Goal: Find specific page/section: Find specific page/section

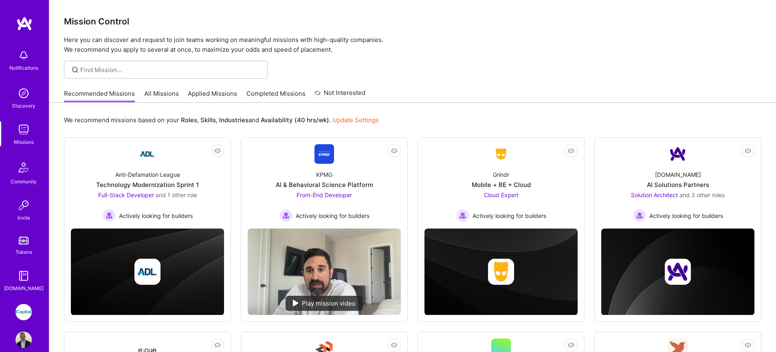
click at [209, 94] on link "Applied Missions" at bounding box center [212, 95] width 49 height 13
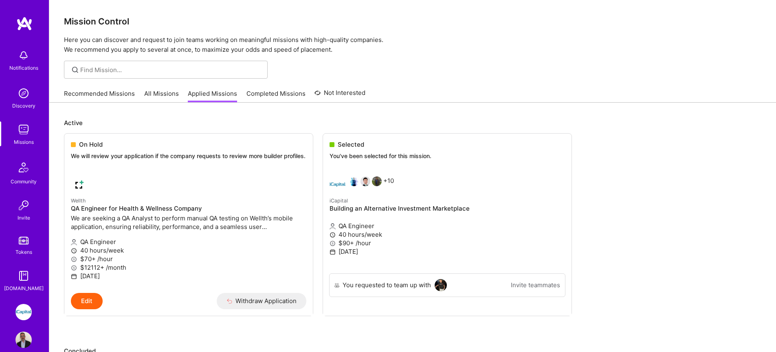
click at [166, 92] on link "All Missions" at bounding box center [161, 95] width 35 height 13
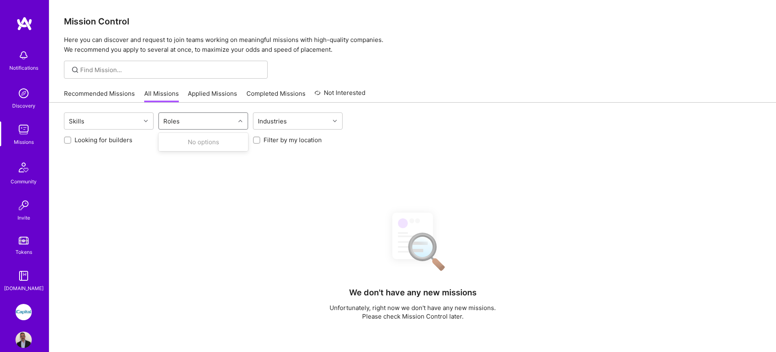
click at [183, 126] on div "Roles" at bounding box center [197, 121] width 76 height 16
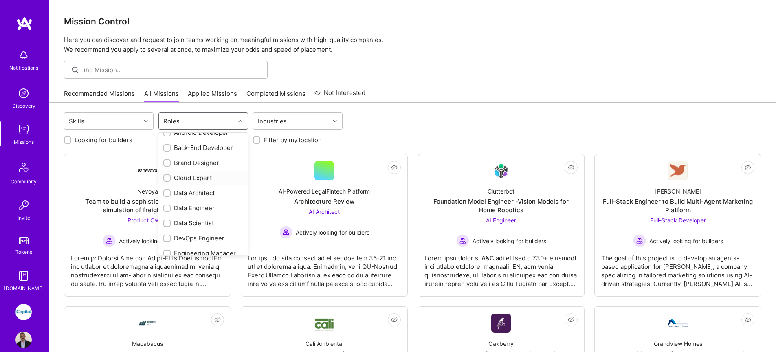
scroll to position [260, 0]
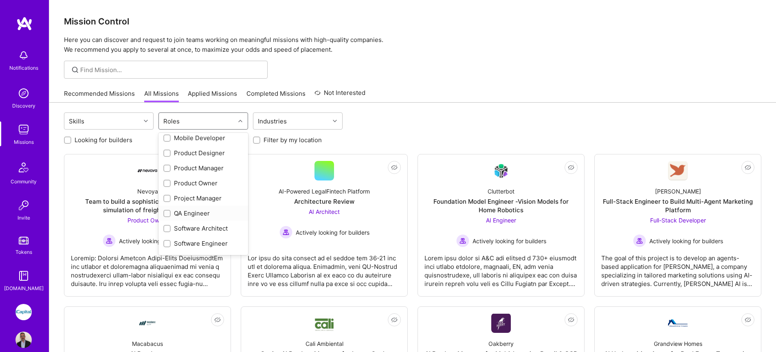
click at [202, 211] on div "QA Engineer" at bounding box center [203, 213] width 80 height 9
checkbox input "true"
